Goal: Information Seeking & Learning: Learn about a topic

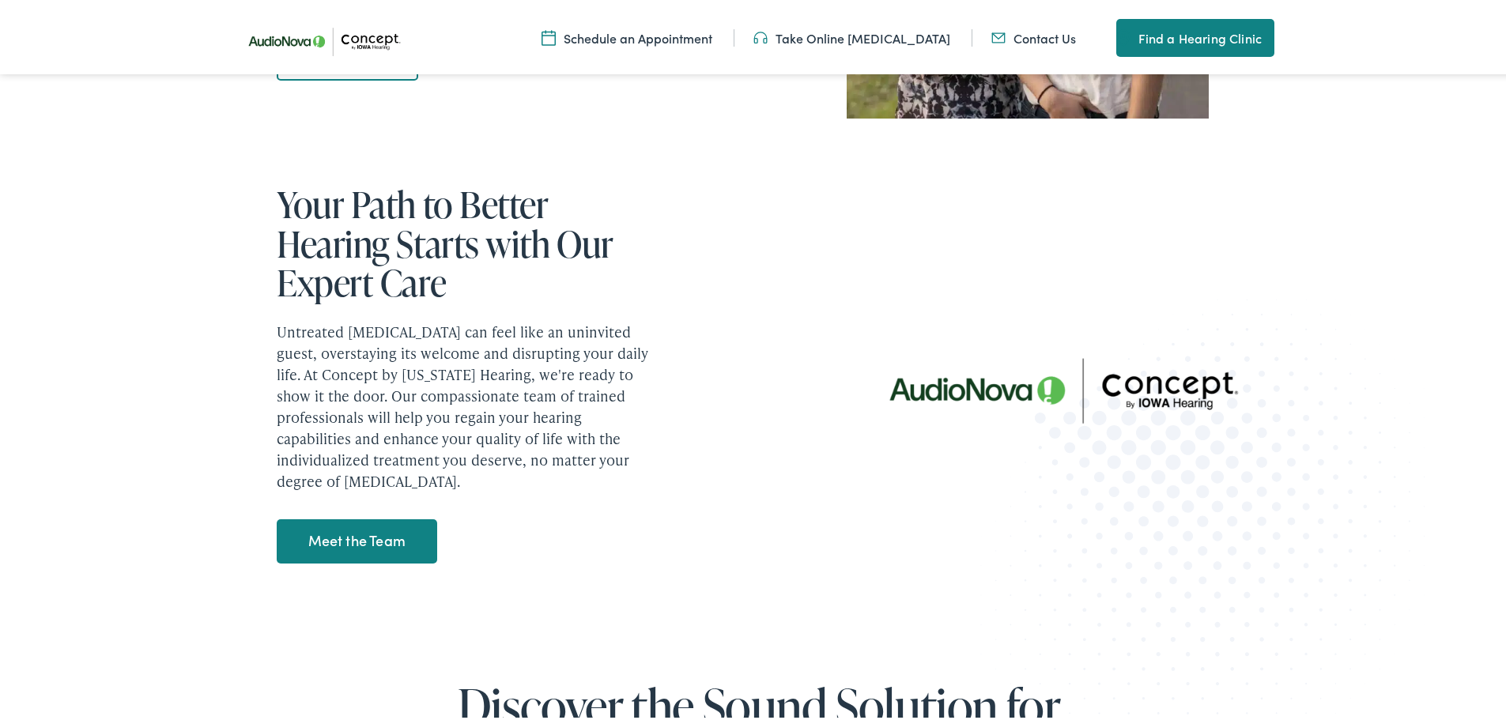
scroll to position [1897, 0]
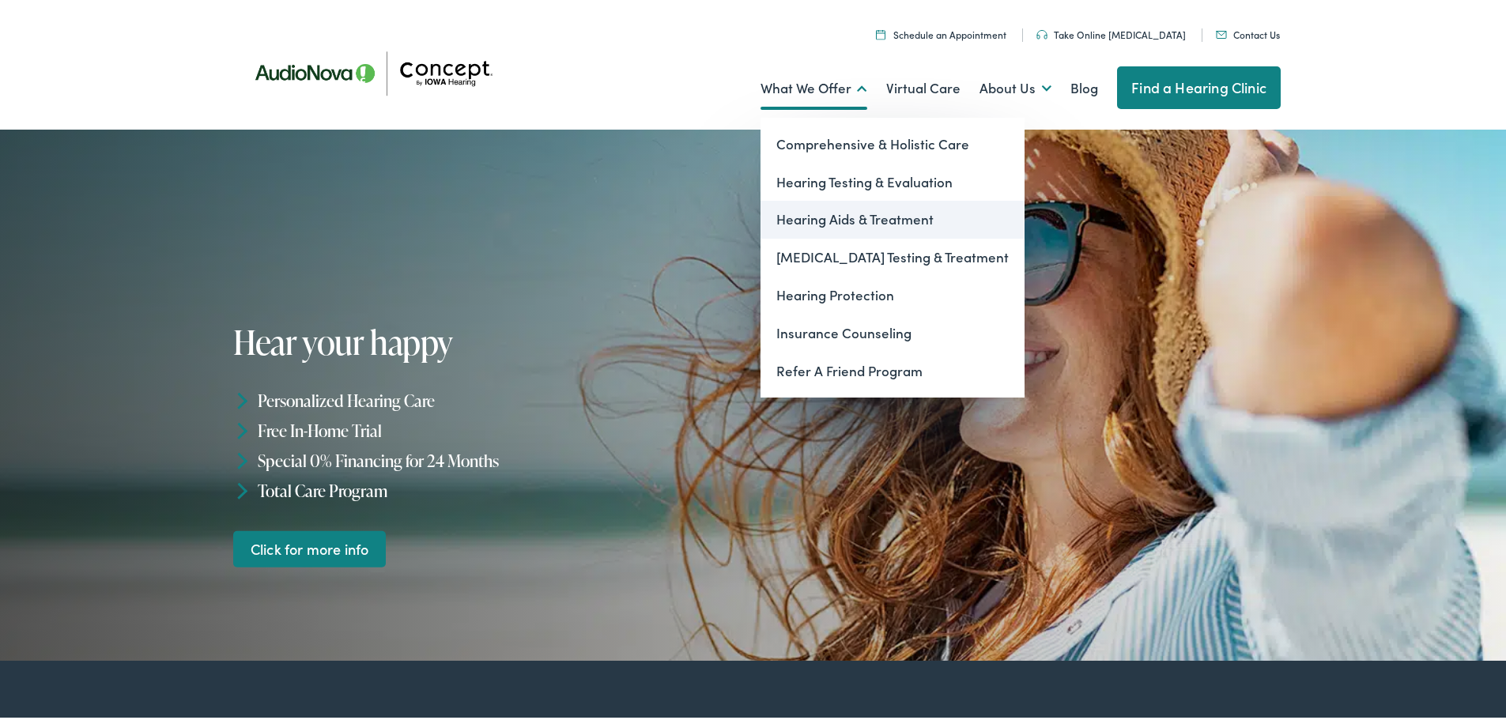
click at [825, 224] on link "Hearing Aids & Treatment" at bounding box center [892, 217] width 264 height 38
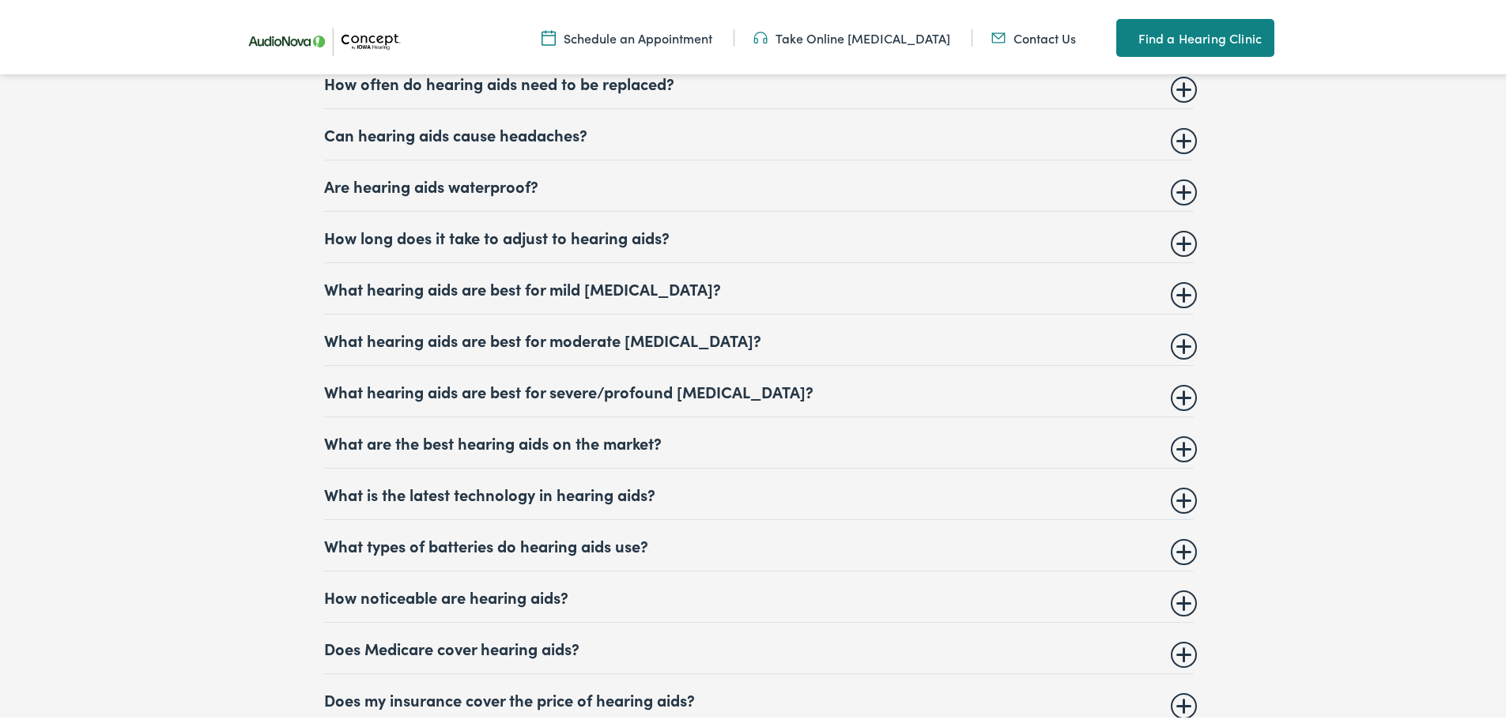
scroll to position [7903, 0]
